Goal: Obtain resource: Download file/media

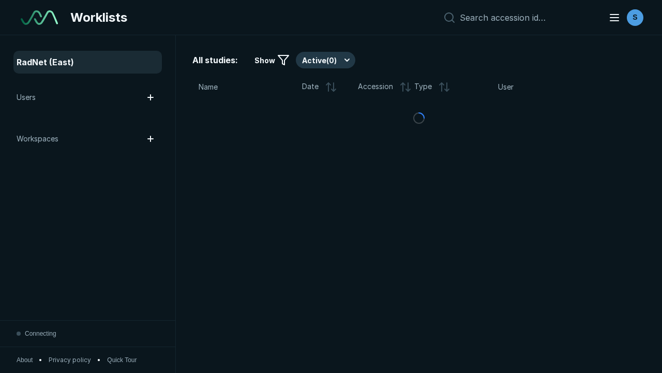
scroll to position [2826, 4311]
